Goal: Check status: Check status

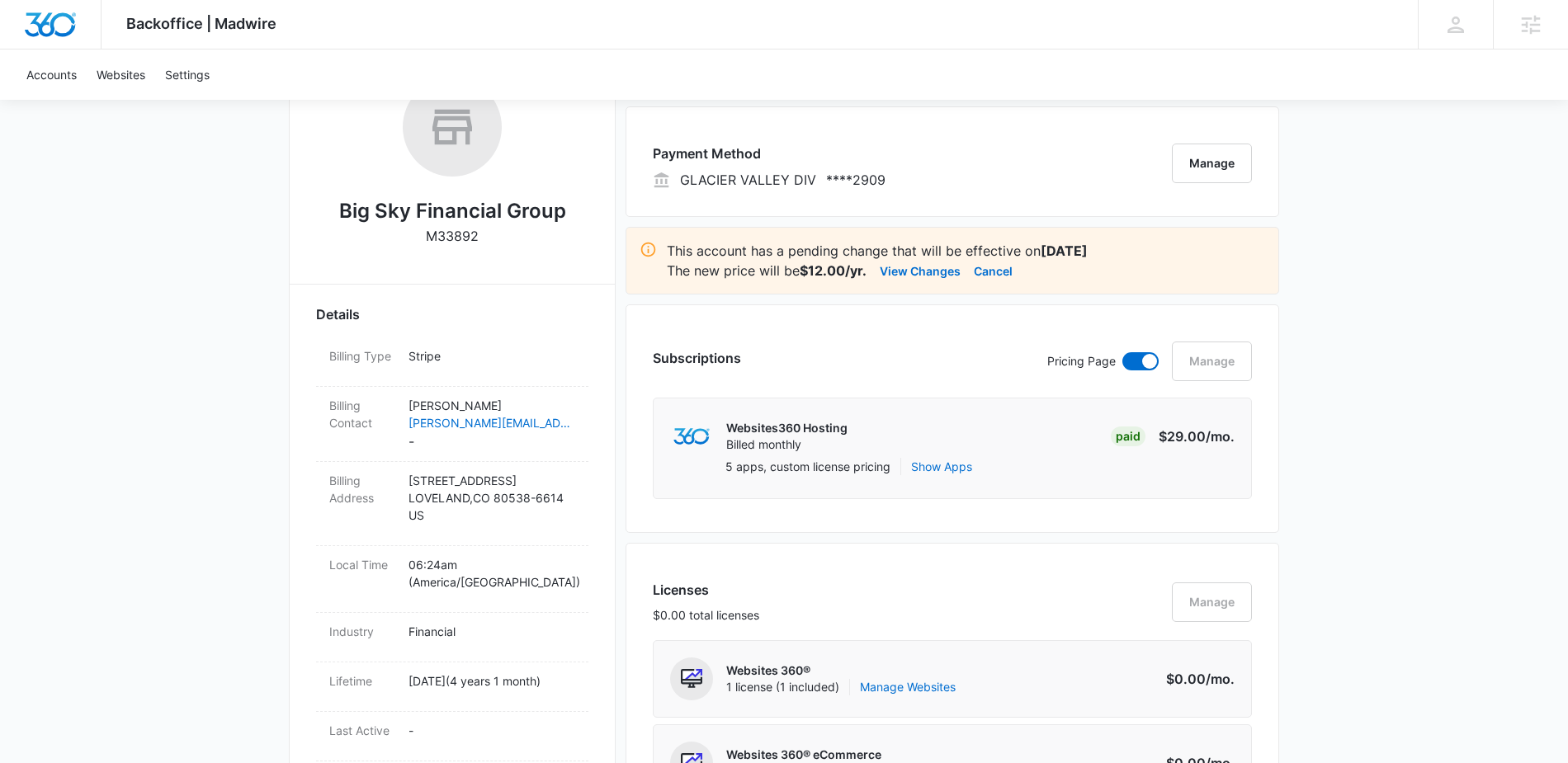
scroll to position [337, 0]
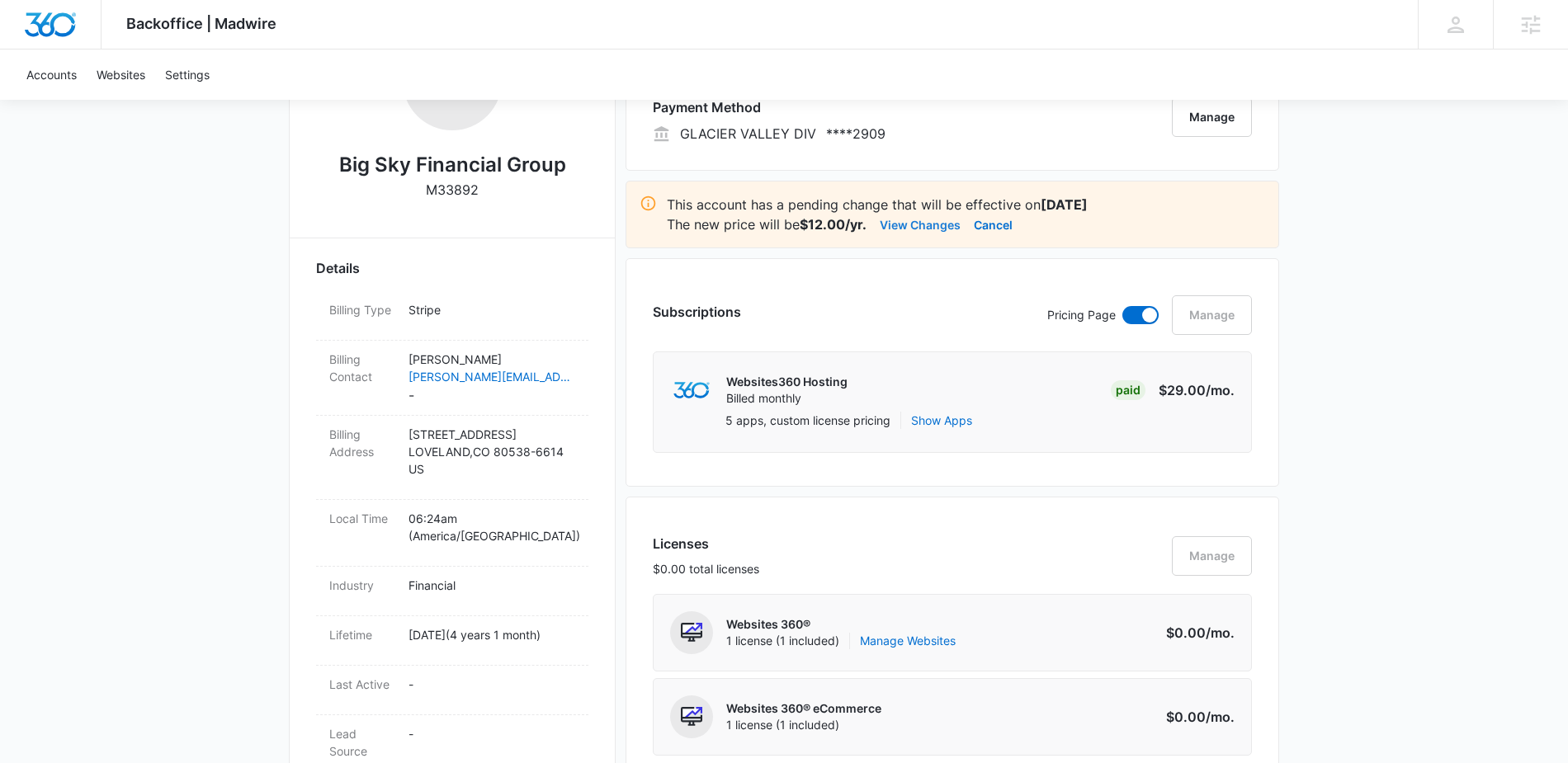
click at [927, 226] on button "View Changes" at bounding box center [919, 224] width 81 height 19
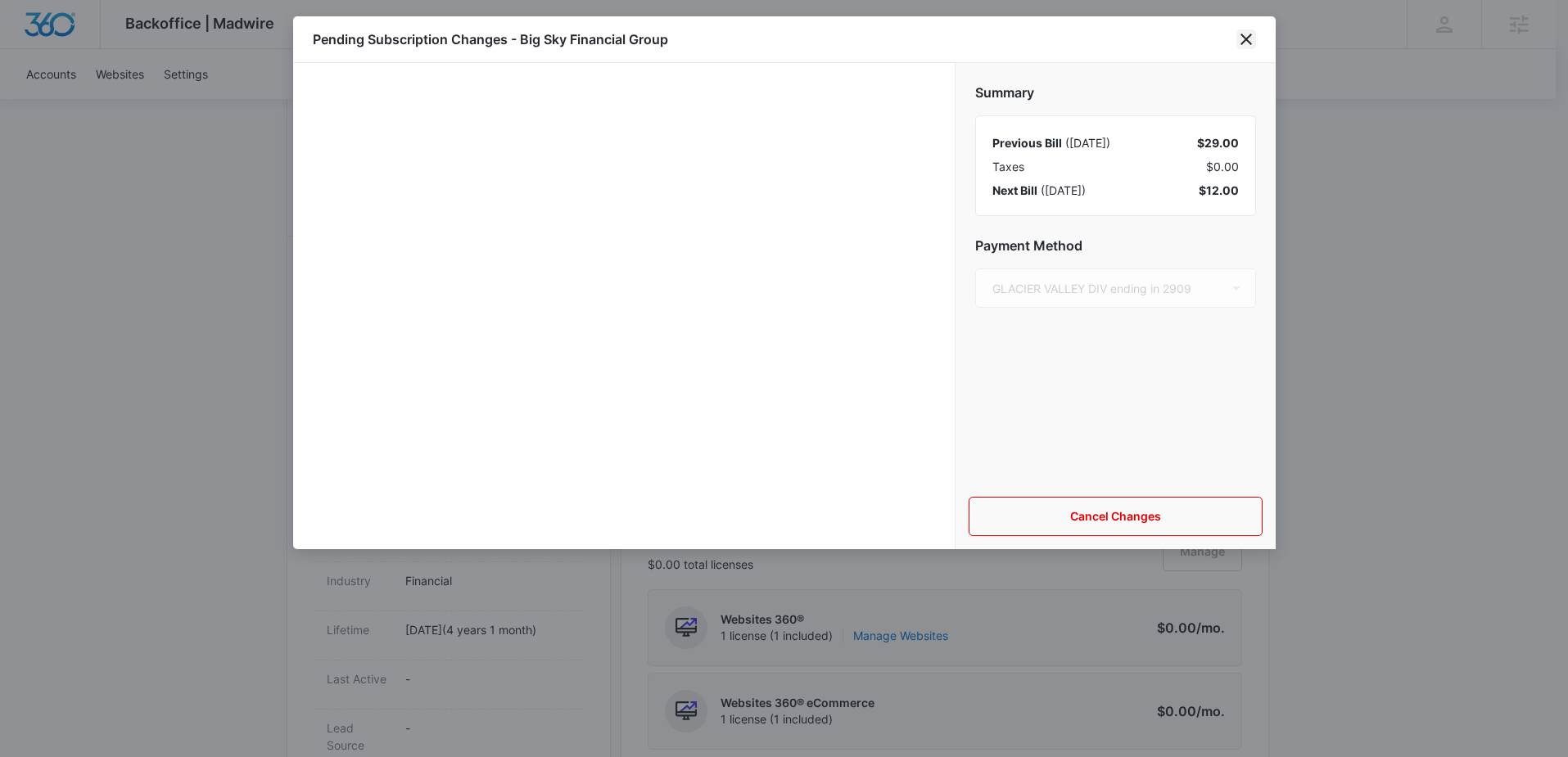
click at [1246, 39] on icon "close" at bounding box center [1246, 39] width 12 height 12
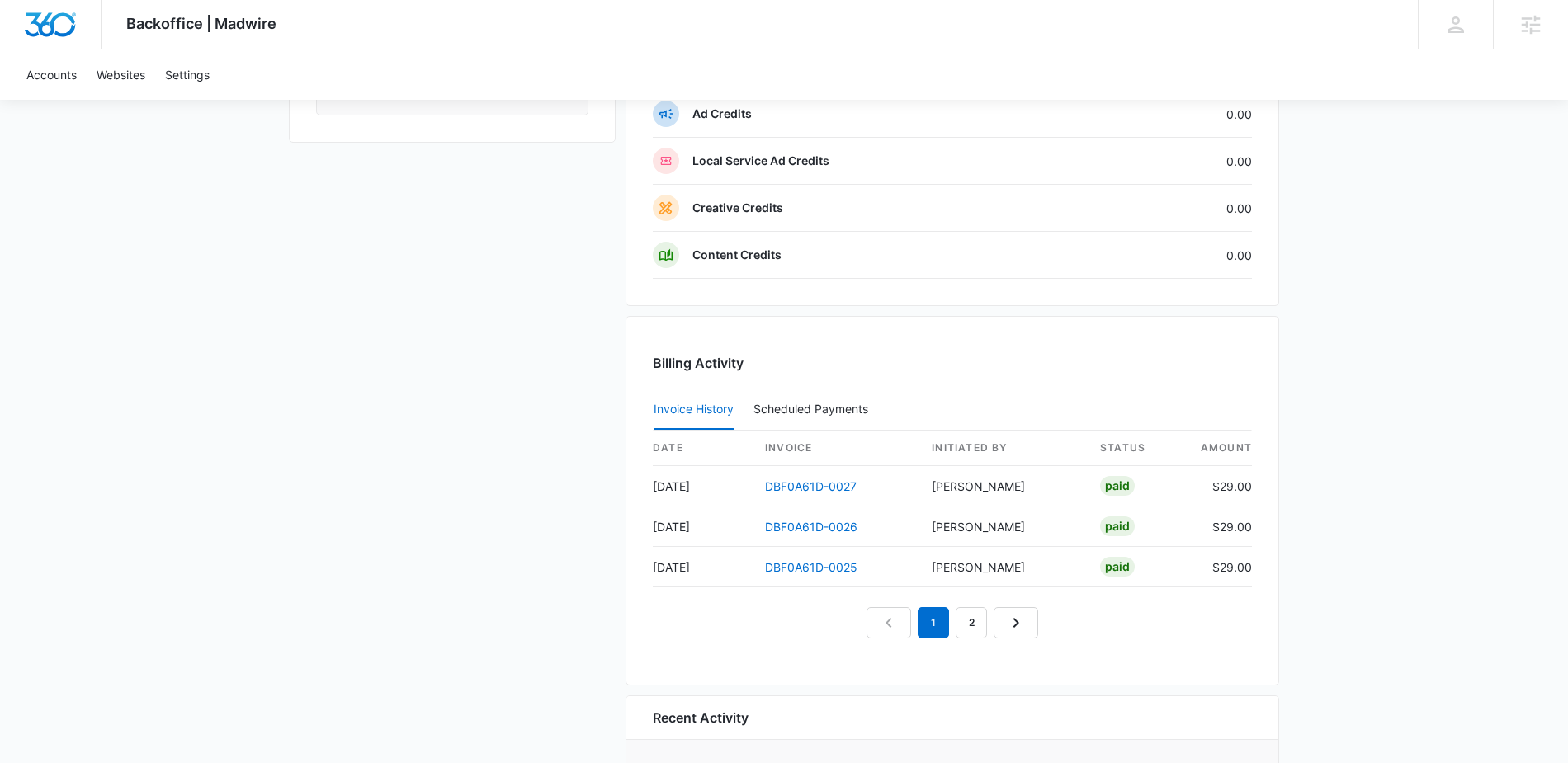
scroll to position [1538, 0]
click at [817, 487] on link "DBF0A61D-0027" at bounding box center [811, 485] width 91 height 14
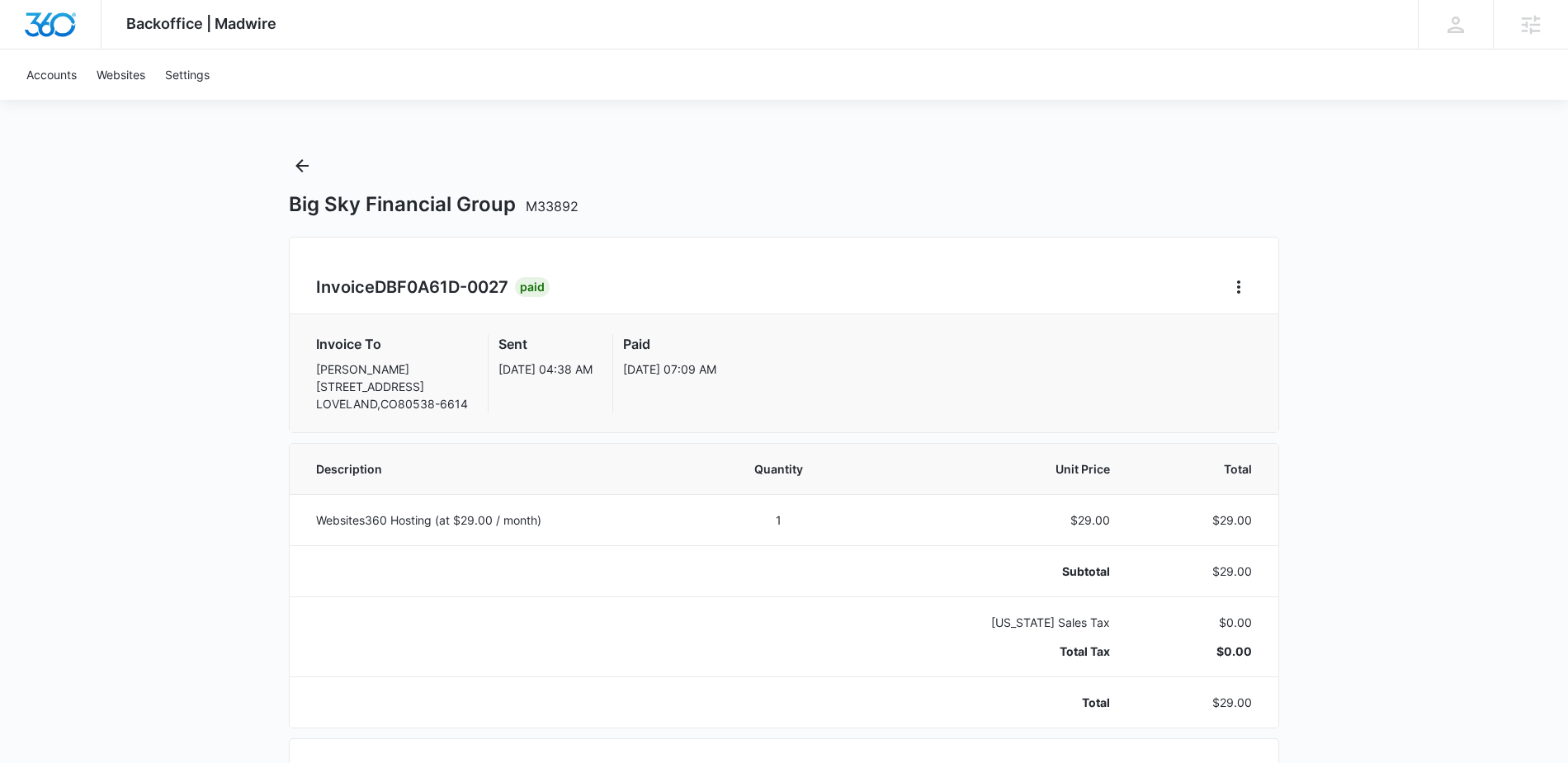
click at [919, 459] on th "Unit Price" at bounding box center [992, 469] width 275 height 50
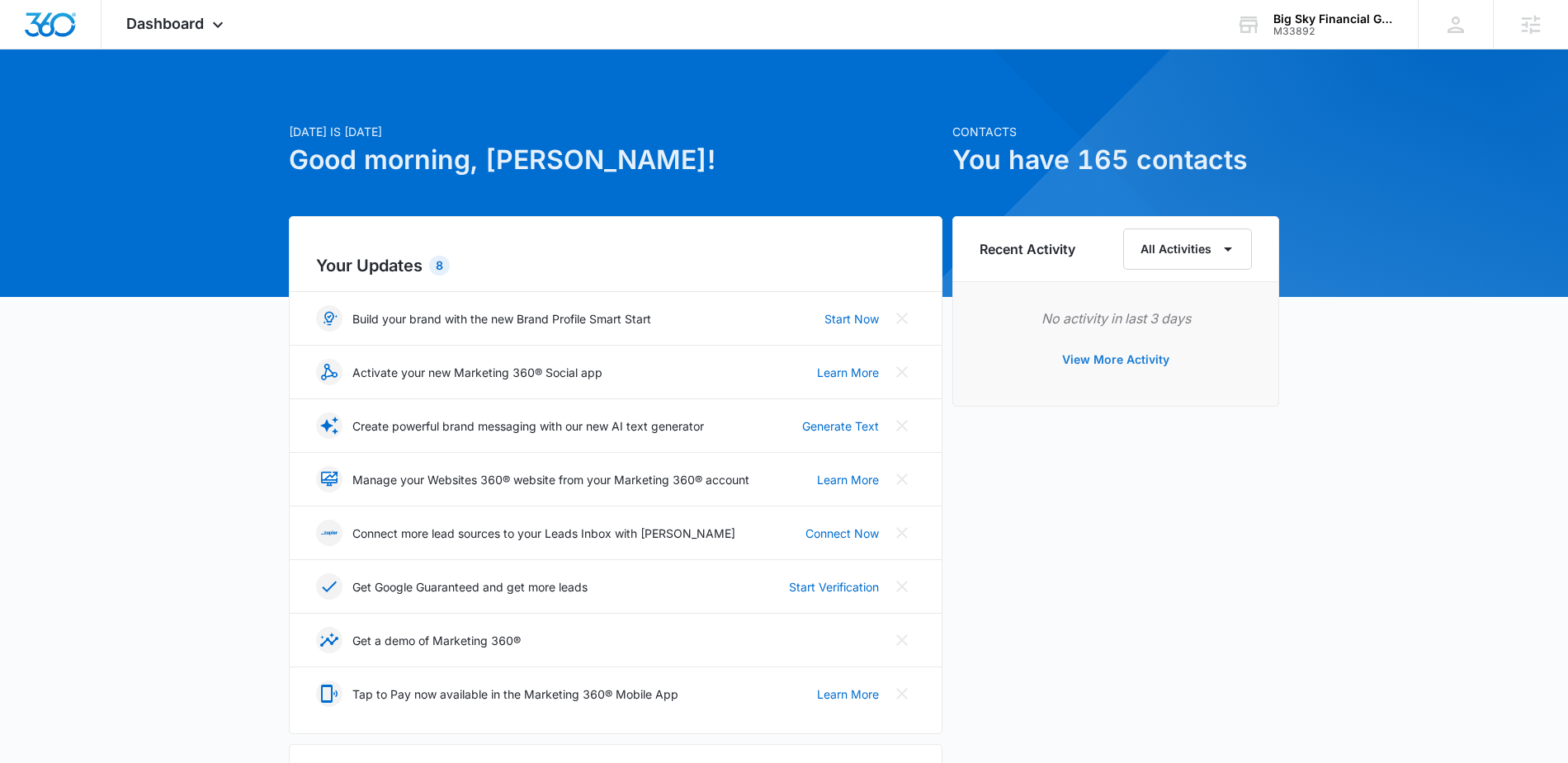
click at [1156, 355] on button "View More Activity" at bounding box center [1116, 359] width 141 height 40
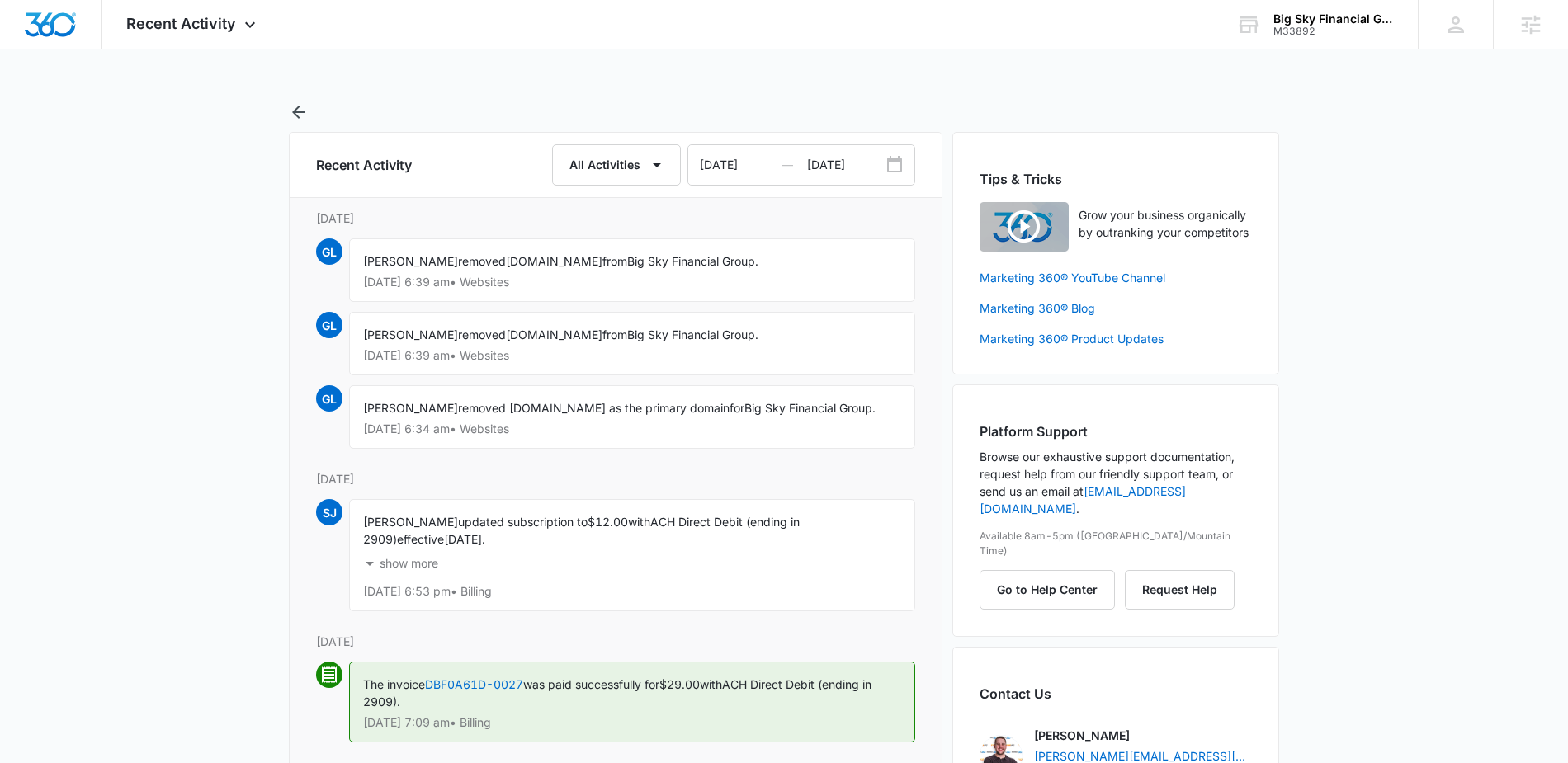
click at [411, 570] on p "show more" at bounding box center [409, 564] width 58 height 12
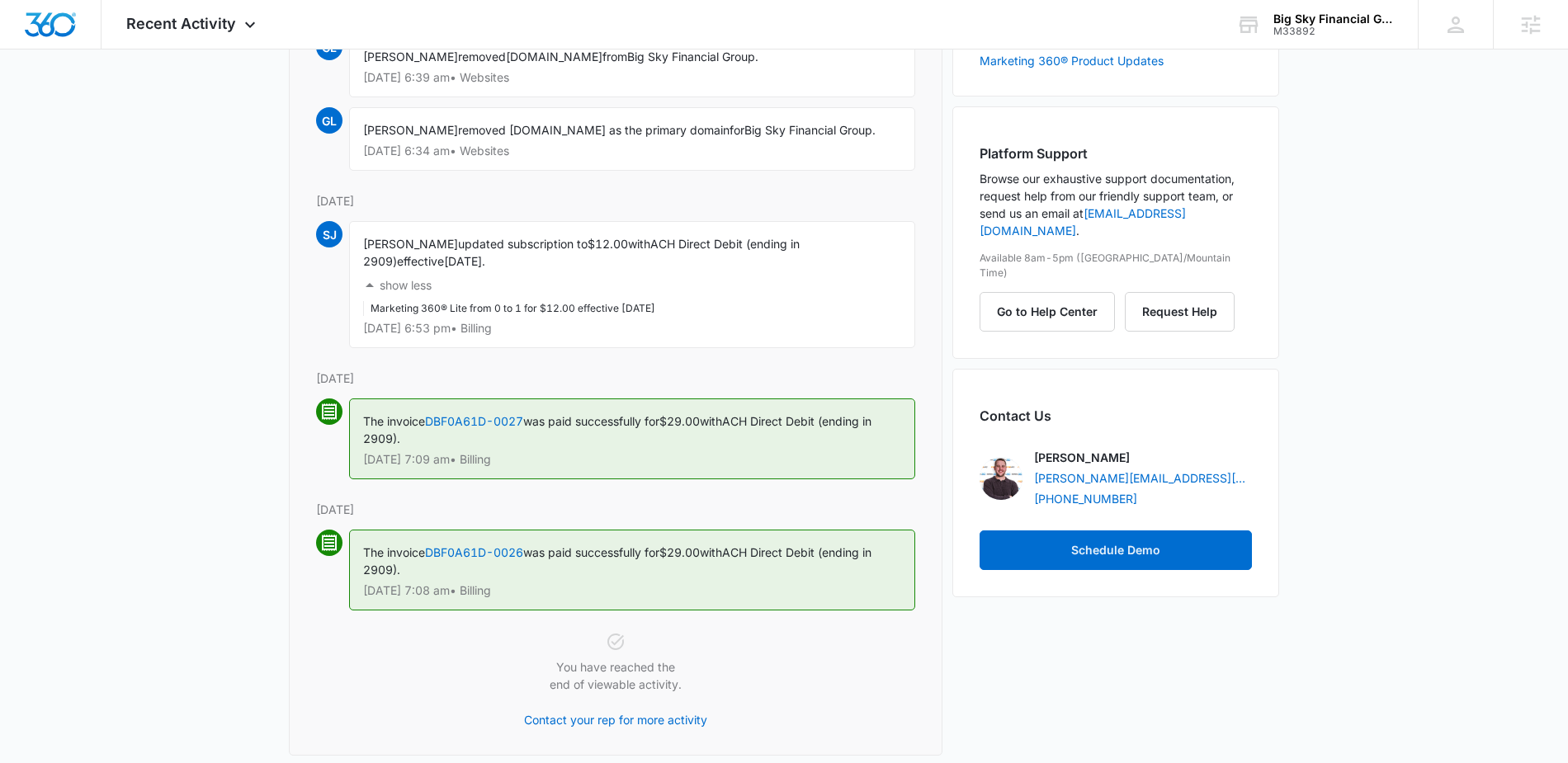
scroll to position [317, 0]
